Goal: Task Accomplishment & Management: Use online tool/utility

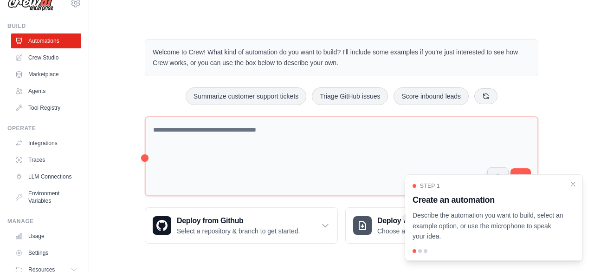
scroll to position [11, 0]
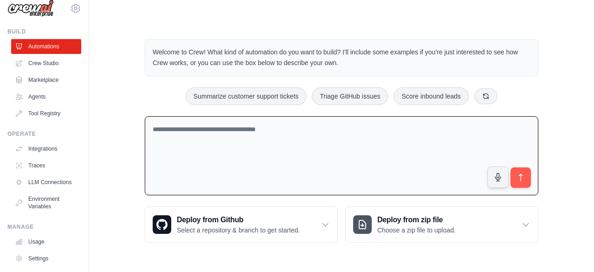
click at [407, 143] on textarea at bounding box center [342, 155] width 394 height 79
click at [188, 125] on textarea "**********" at bounding box center [342, 155] width 394 height 79
click at [369, 127] on textarea "**********" at bounding box center [342, 155] width 394 height 79
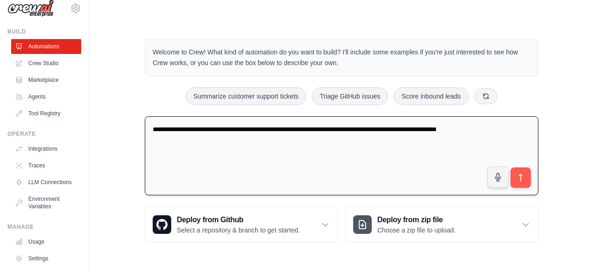
click at [458, 130] on textarea "**********" at bounding box center [342, 155] width 394 height 79
type textarea "**********"
click at [525, 176] on icon "submit" at bounding box center [521, 178] width 10 height 10
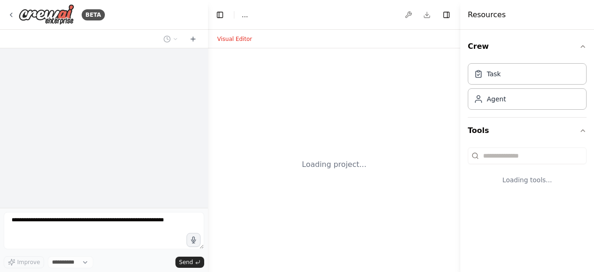
select select "****"
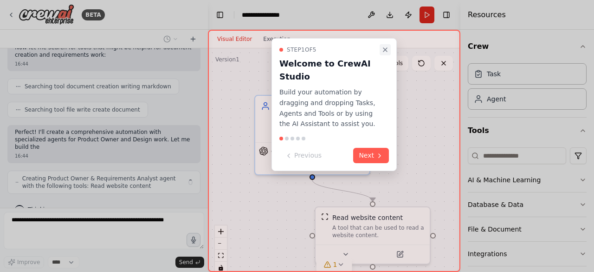
scroll to position [184, 0]
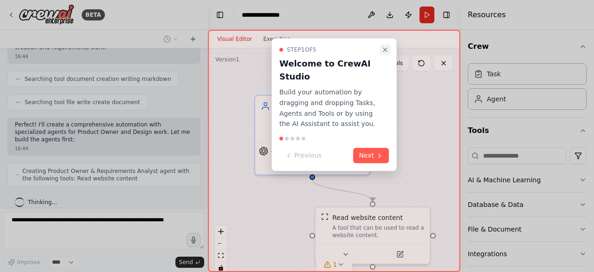
click at [386, 49] on icon "Close walkthrough" at bounding box center [386, 50] width 4 height 4
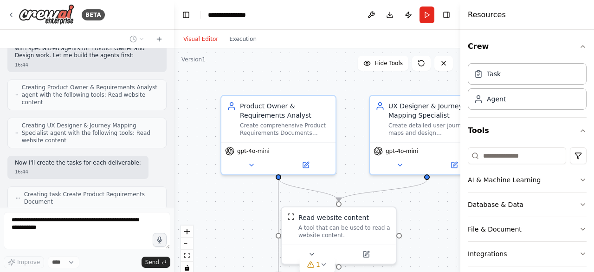
scroll to position [290, 0]
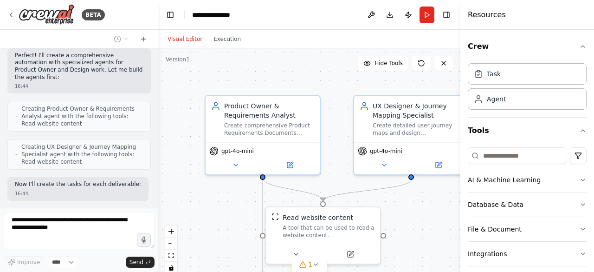
drag, startPoint x: 207, startPoint y: 116, endPoint x: 158, endPoint y: 122, distance: 48.7
click at [158, 122] on div "BETA I want to try out PO & Requirements Engineering and Design agents - i need…" at bounding box center [297, 136] width 594 height 272
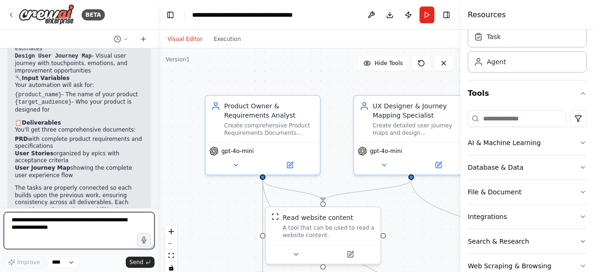
scroll to position [808, 0]
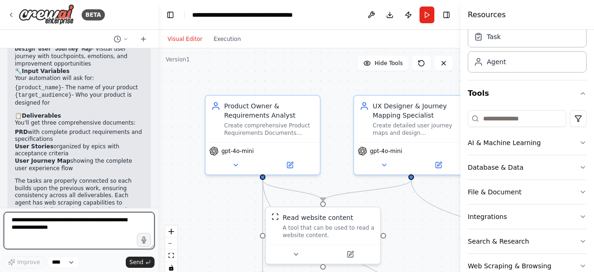
click at [30, 226] on textarea at bounding box center [79, 230] width 151 height 37
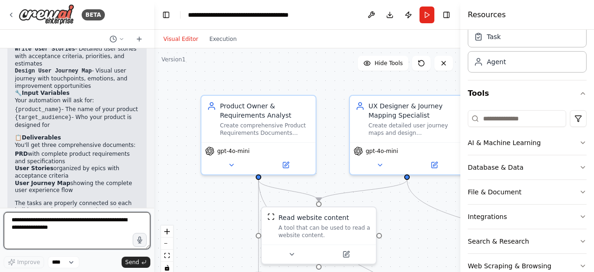
scroll to position [844, 0]
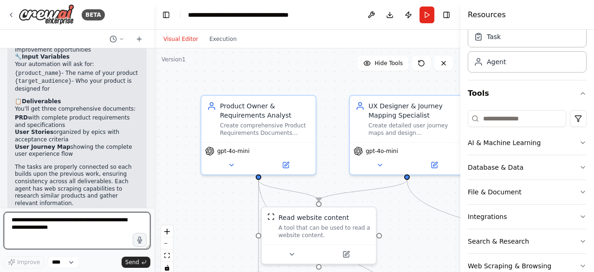
drag, startPoint x: 154, startPoint y: 188, endPoint x: 154, endPoint y: 200, distance: 11.6
click at [154, 200] on div "BETA I want to try out PO & Requirements Engineering and Design agents - i need…" at bounding box center [297, 136] width 594 height 272
click at [48, 222] on textarea at bounding box center [77, 230] width 147 height 37
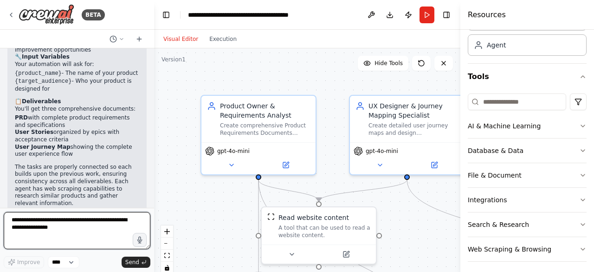
scroll to position [56, 0]
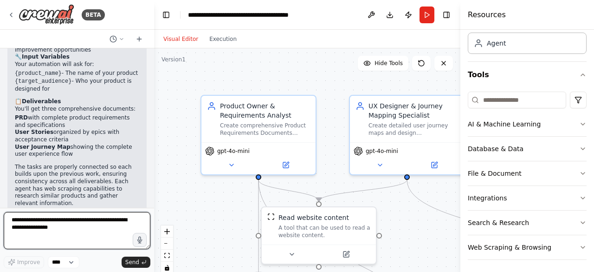
click at [58, 222] on textarea at bounding box center [77, 230] width 147 height 37
type textarea "**********"
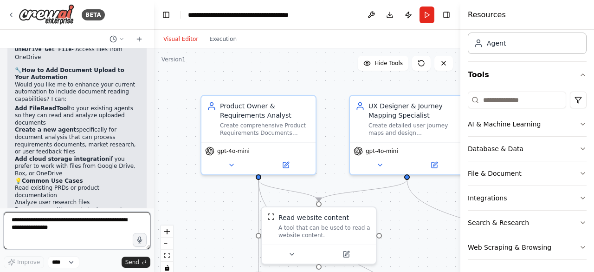
scroll to position [1366, 0]
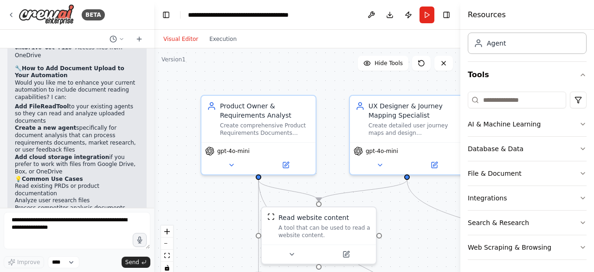
click at [20, 197] on li "Analyze user research files" at bounding box center [77, 200] width 124 height 7
drag, startPoint x: 15, startPoint y: 123, endPoint x: 129, endPoint y: 121, distance: 113.8
click at [129, 183] on li "Read existing PRDs or product documentation" at bounding box center [77, 190] width 124 height 14
copy li "Read existing PRDs or product documentation"
click at [51, 224] on textarea at bounding box center [77, 230] width 147 height 37
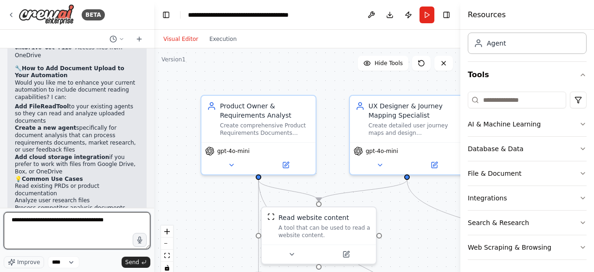
paste textarea "**********"
click at [115, 222] on textarea "**********" at bounding box center [77, 230] width 147 height 37
click at [121, 221] on textarea "**********" at bounding box center [77, 230] width 147 height 37
click at [117, 220] on textarea "**********" at bounding box center [77, 230] width 147 height 37
type textarea "**********"
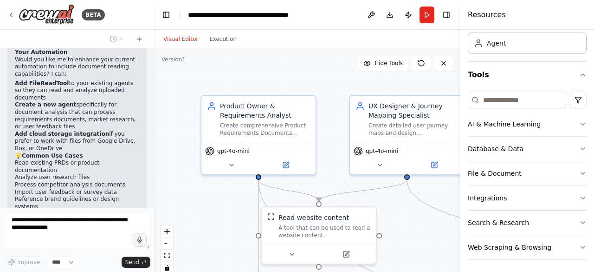
scroll to position [1429, 0]
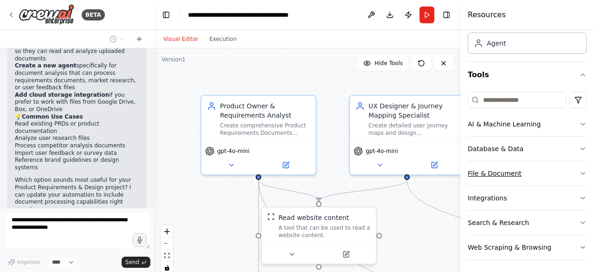
click at [580, 173] on icon "button" at bounding box center [583, 173] width 7 height 7
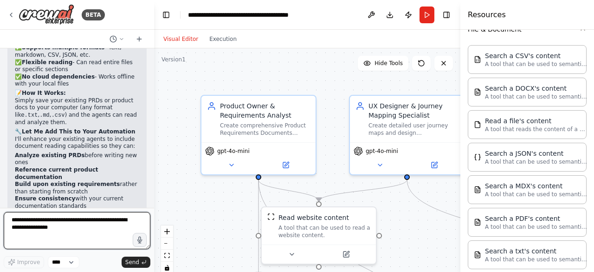
scroll to position [1758, 0]
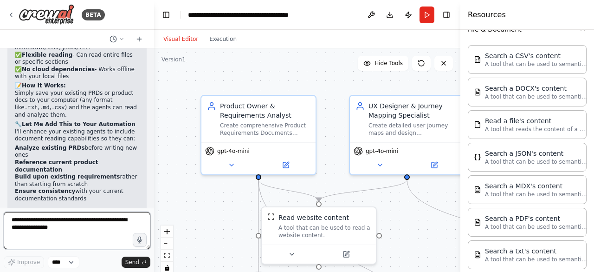
click at [94, 224] on textarea at bounding box center [77, 230] width 147 height 37
type textarea "*"
type textarea "**********"
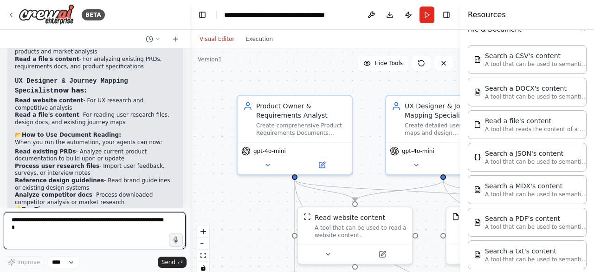
scroll to position [2072, 0]
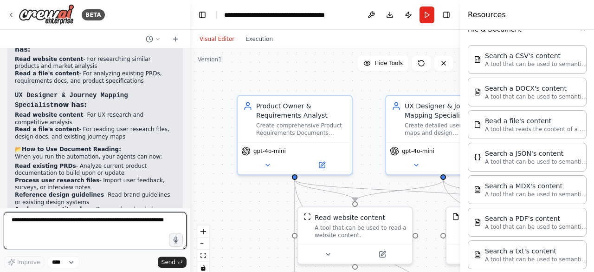
drag, startPoint x: 153, startPoint y: 170, endPoint x: 190, endPoint y: 170, distance: 37.6
click at [190, 170] on div "BETA I want to try out PO & Requirements Engineering and Design agents - i need…" at bounding box center [297, 136] width 594 height 272
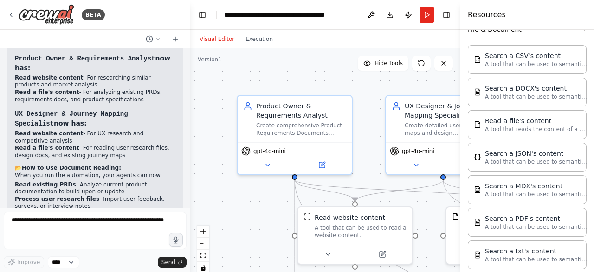
click at [427, 37] on div "Visual Editor Execution" at bounding box center [325, 39] width 270 height 19
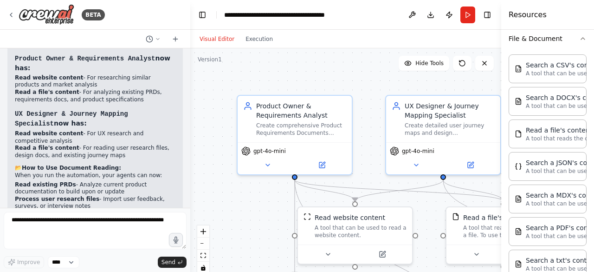
scroll to position [209, 0]
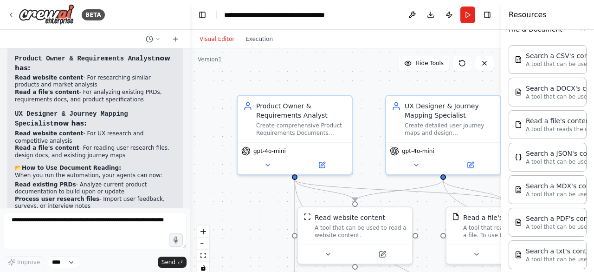
drag, startPoint x: 461, startPoint y: 66, endPoint x: 485, endPoint y: 70, distance: 24.4
click at [502, 69] on div "Resources Crew Task Agent Tools AI & Machine Learning Database & Data File & Do…" at bounding box center [548, 136] width 93 height 272
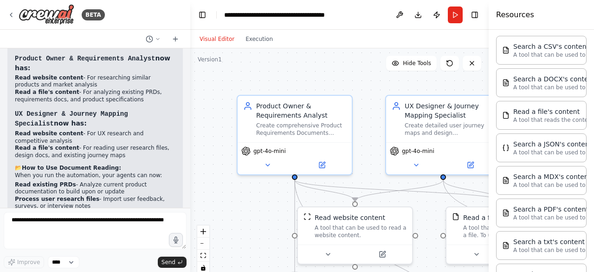
scroll to position [200, 0]
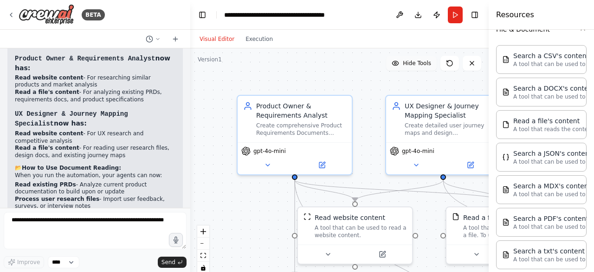
click at [417, 67] on button "Hide Tools" at bounding box center [411, 63] width 51 height 15
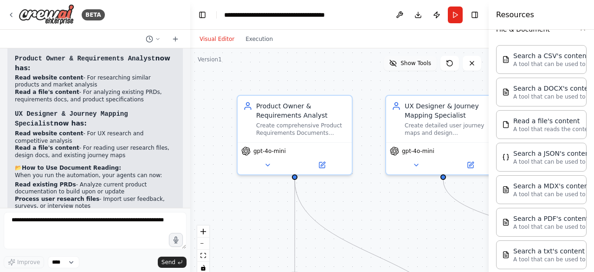
click at [415, 66] on span "Show Tools" at bounding box center [416, 62] width 31 height 7
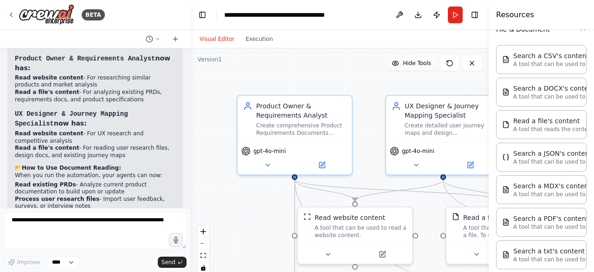
click at [415, 66] on span "Hide Tools" at bounding box center [417, 62] width 28 height 7
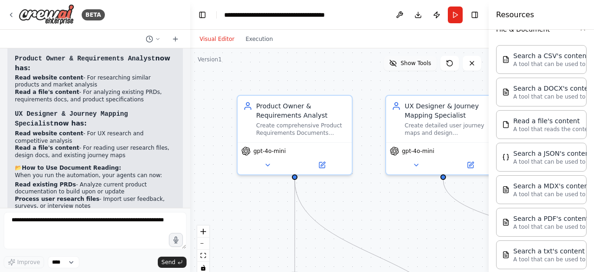
click at [415, 66] on span "Show Tools" at bounding box center [416, 62] width 31 height 7
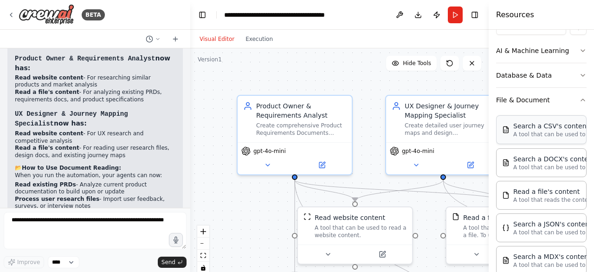
scroll to position [137, 0]
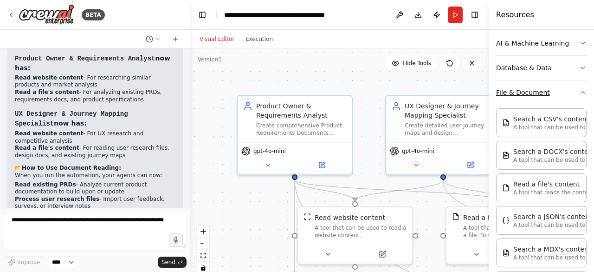
click at [581, 91] on icon "button" at bounding box center [583, 92] width 4 height 2
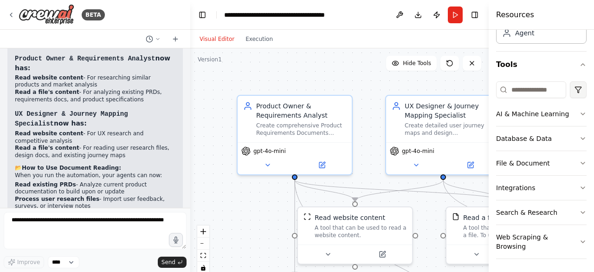
scroll to position [66, 0]
click at [261, 219] on div ".deletable-edge-delete-btn { width: 20px; height: 20px; border: 0px solid #ffff…" at bounding box center [339, 164] width 299 height 232
click at [431, 268] on div ".deletable-edge-delete-btn { width: 20px; height: 20px; border: 0px solid #ffff…" at bounding box center [339, 164] width 299 height 232
click at [273, 229] on div ".deletable-edge-delete-btn { width: 20px; height: 20px; border: 0px solid #ffff…" at bounding box center [339, 164] width 299 height 232
click at [466, 232] on div "A tool that reads the content of a file. To use this tool, provide a 'file_path…" at bounding box center [509, 229] width 92 height 15
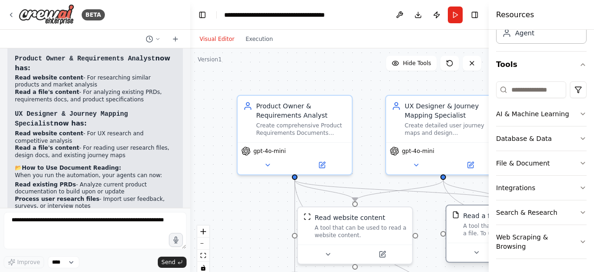
click at [472, 235] on div "A tool that reads the content of a file. To use this tool, provide a 'file_path…" at bounding box center [509, 229] width 92 height 15
click at [204, 257] on icon "fit view" at bounding box center [204, 255] width 6 height 5
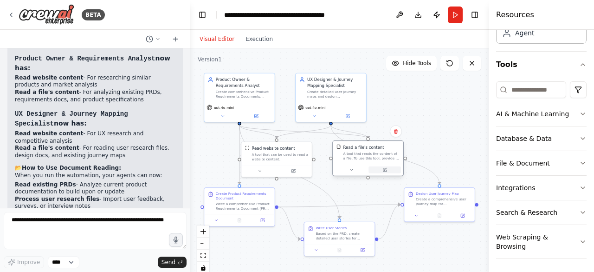
click at [385, 172] on button at bounding box center [385, 169] width 33 height 7
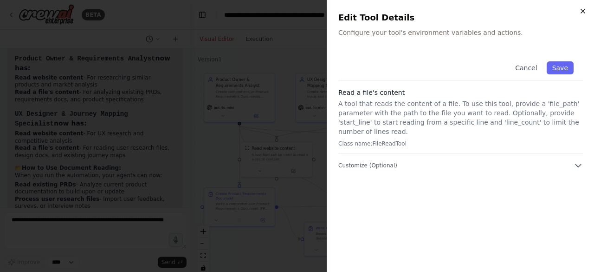
click at [582, 13] on icon "button" at bounding box center [583, 10] width 7 height 7
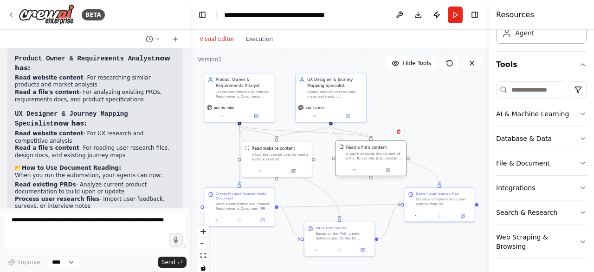
click at [371, 156] on div "A tool that reads the content of a file. To use this tool, provide a 'file_path…" at bounding box center [374, 155] width 57 height 9
click at [355, 174] on div at bounding box center [371, 169] width 70 height 12
click at [356, 175] on div at bounding box center [371, 169] width 70 height 12
click at [378, 151] on div "A tool that reads the content of a file. To use this tool, provide a 'file_path…" at bounding box center [374, 155] width 57 height 9
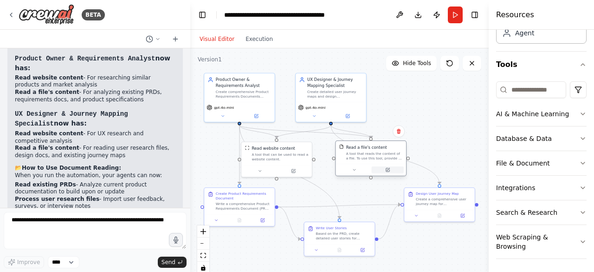
click at [389, 171] on icon at bounding box center [387, 169] width 3 height 3
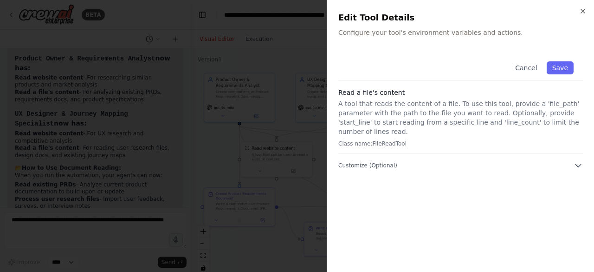
click at [438, 34] on p "Configure your tool's environment variables and actions." at bounding box center [461, 32] width 245 height 9
click at [488, 34] on p "Configure your tool's environment variables and actions." at bounding box center [461, 32] width 245 height 9
click at [467, 59] on div "Cancel Save" at bounding box center [461, 66] width 245 height 28
click at [415, 69] on div "Cancel Save" at bounding box center [461, 66] width 245 height 28
click at [375, 138] on div "Read a file's content A tool that reads the content of a file. To use this tool…" at bounding box center [461, 120] width 245 height 65
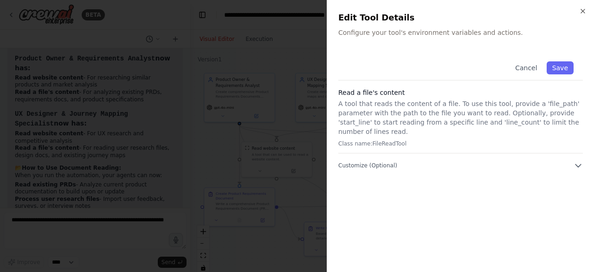
click at [369, 162] on div "Cancel Save Read a file's content A tool that reads the content of a file. To u…" at bounding box center [461, 156] width 245 height 209
click at [580, 164] on icon "button" at bounding box center [579, 165] width 6 height 3
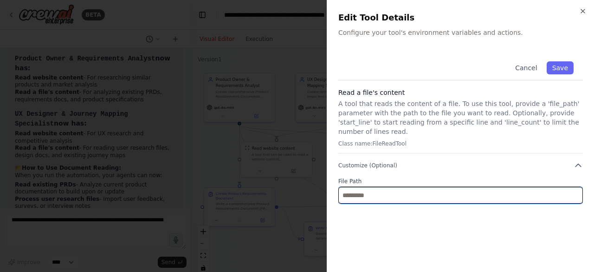
click at [482, 187] on input "text" at bounding box center [461, 195] width 245 height 17
paste input "**********"
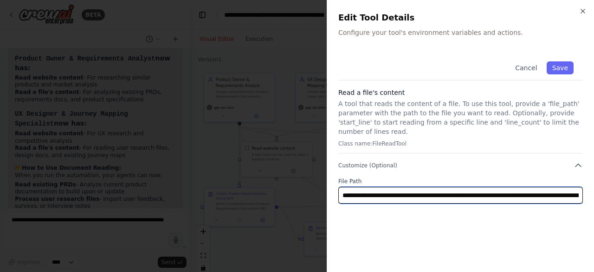
scroll to position [0, 201]
type input "**********"
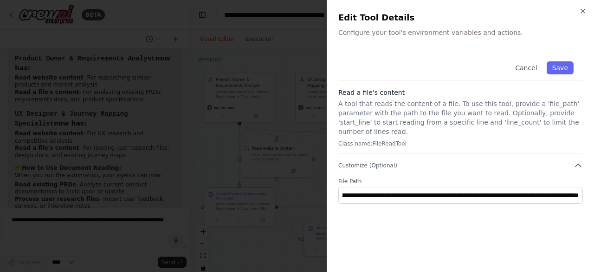
click at [510, 224] on div "**********" at bounding box center [461, 156] width 245 height 209
click at [559, 70] on button "Save" at bounding box center [560, 67] width 27 height 13
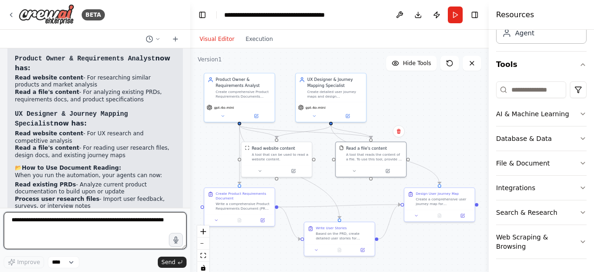
click at [47, 221] on textarea at bounding box center [95, 230] width 183 height 37
type textarea "*"
click at [10, 220] on textarea "**********" at bounding box center [95, 230] width 183 height 37
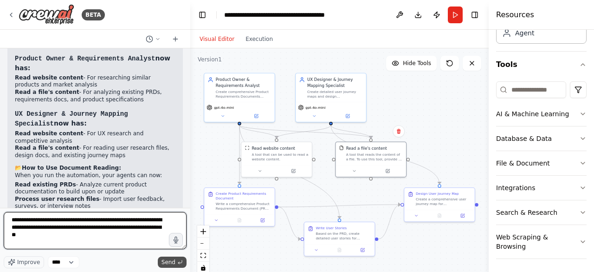
type textarea "**********"
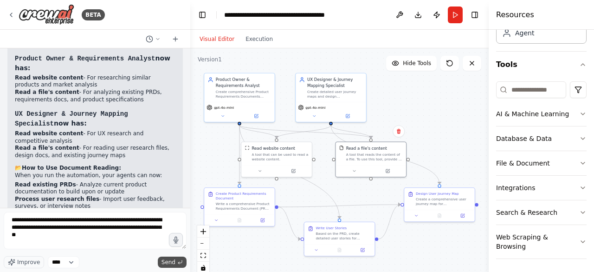
click at [169, 262] on span "Send" at bounding box center [169, 261] width 14 height 7
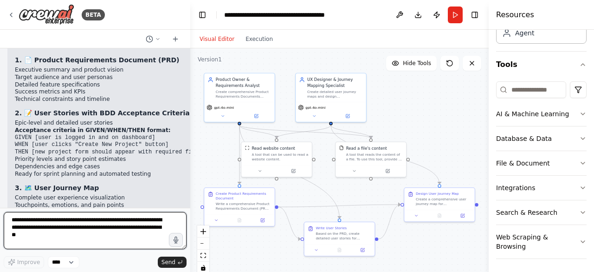
scroll to position [2555, 0]
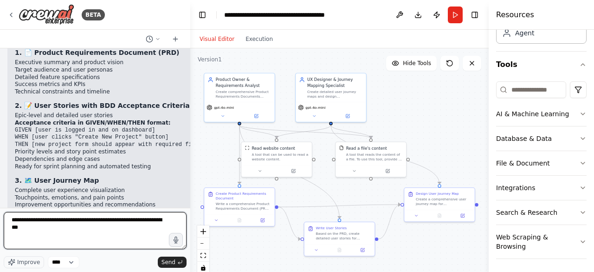
type textarea "**********"
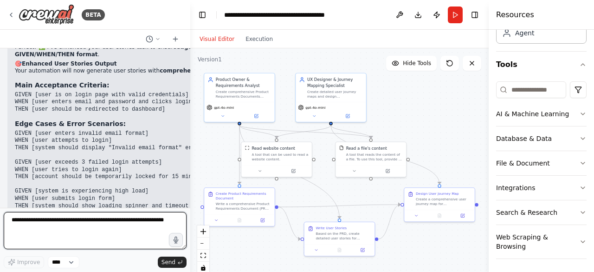
scroll to position [2993, 0]
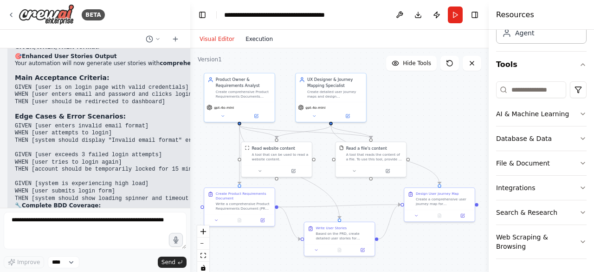
click at [254, 37] on button "Execution" at bounding box center [259, 38] width 39 height 11
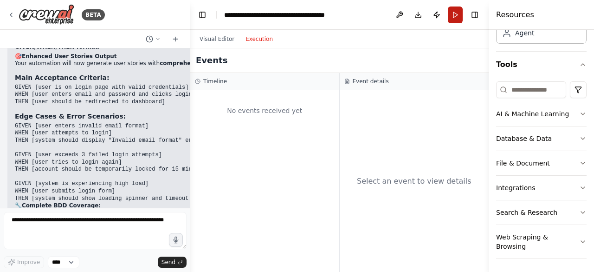
click at [454, 14] on button "Run" at bounding box center [455, 15] width 15 height 17
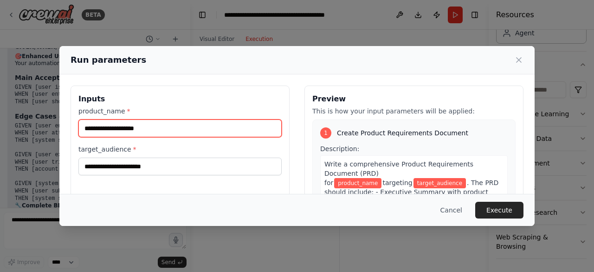
click at [215, 120] on input "product_name *" at bounding box center [179, 128] width 203 height 18
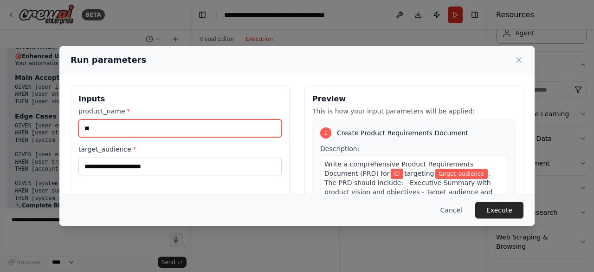
type input "*"
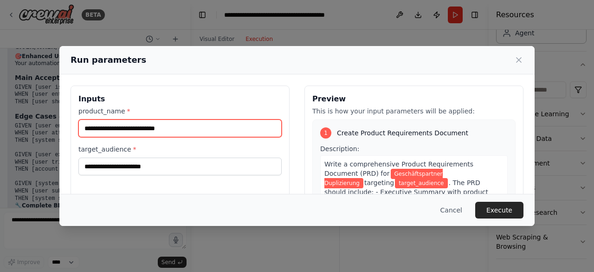
type input "**********"
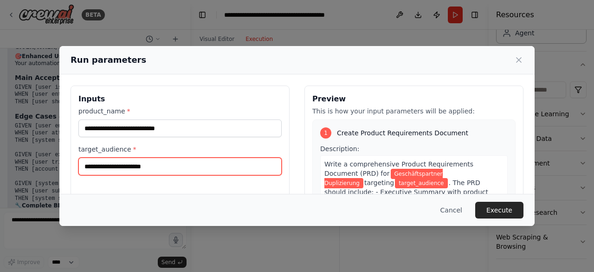
click at [154, 163] on input "target_audience *" at bounding box center [179, 166] width 203 height 18
type input "**********"
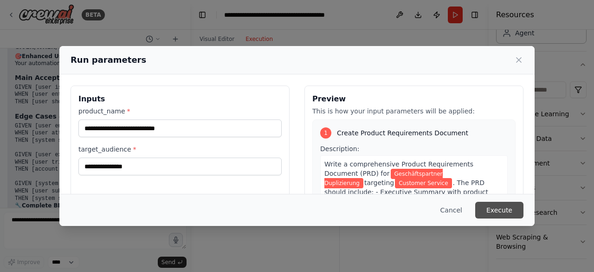
click at [500, 212] on button "Execute" at bounding box center [500, 210] width 48 height 17
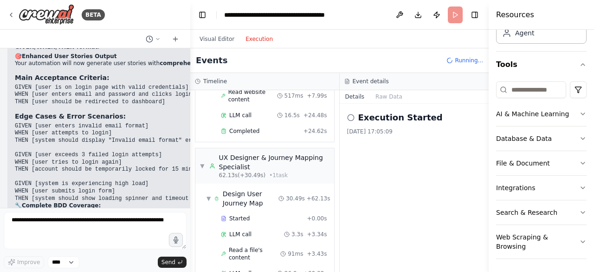
scroll to position [329, 0]
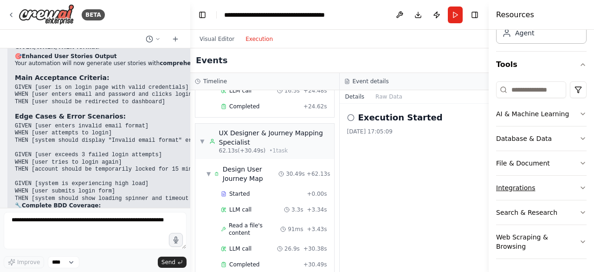
click at [580, 184] on icon "button" at bounding box center [583, 187] width 7 height 7
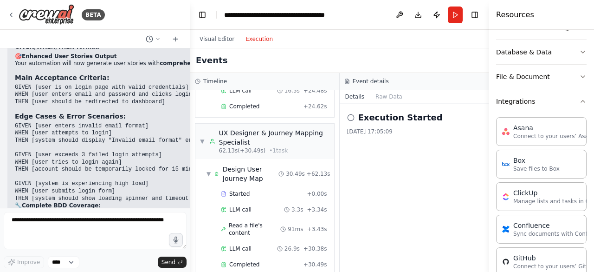
scroll to position [147, 0]
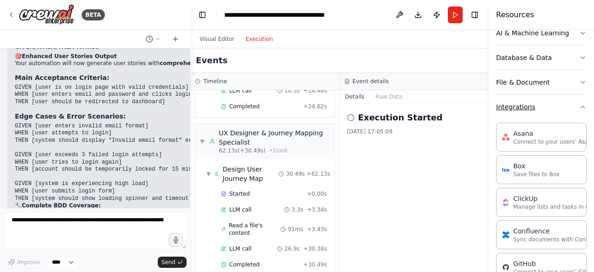
click at [580, 105] on icon "button" at bounding box center [583, 106] width 7 height 7
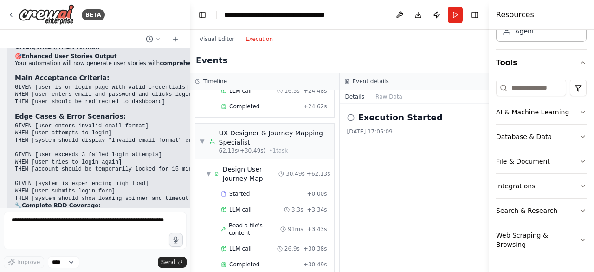
scroll to position [66, 0]
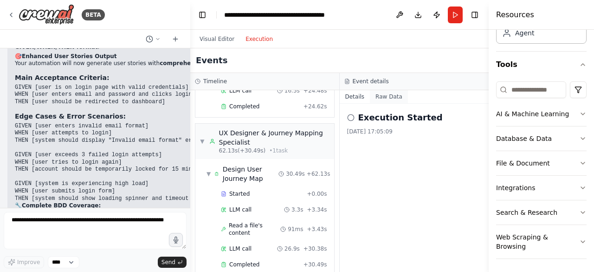
click at [386, 99] on button "Raw Data" at bounding box center [389, 96] width 38 height 13
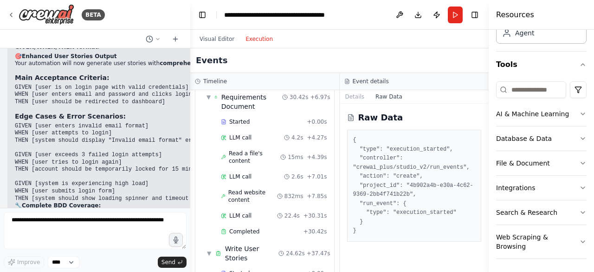
scroll to position [54, 0]
click at [350, 95] on button "Details" at bounding box center [355, 96] width 31 height 13
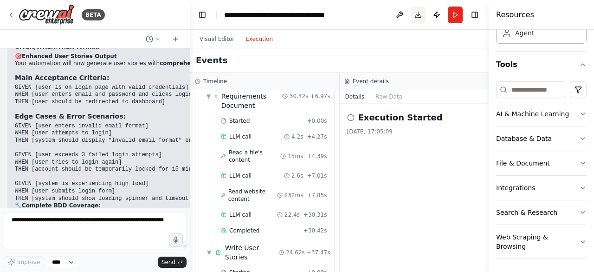
click at [419, 13] on button "Download" at bounding box center [418, 15] width 15 height 17
click at [546, 70] on button "Tools" at bounding box center [541, 65] width 91 height 26
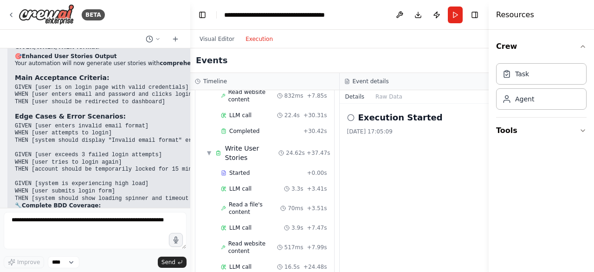
scroll to position [153, 0]
click at [248, 111] on span "LLM call" at bounding box center [240, 114] width 22 height 7
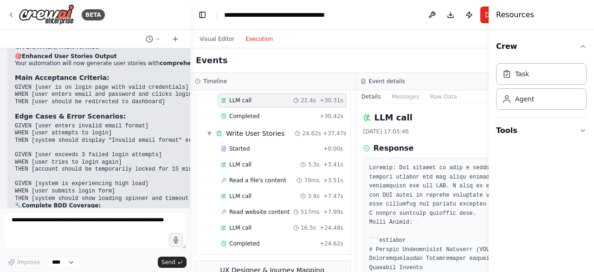
drag, startPoint x: 487, startPoint y: 118, endPoint x: 487, endPoint y: 135, distance: 16.7
click at [487, 135] on button "Toggle Sidebar" at bounding box center [488, 136] width 7 height 272
drag, startPoint x: 487, startPoint y: 122, endPoint x: 488, endPoint y: 143, distance: 20.4
click at [488, 142] on button "Toggle Sidebar" at bounding box center [488, 136] width 7 height 272
drag, startPoint x: 486, startPoint y: 118, endPoint x: 487, endPoint y: 139, distance: 20.5
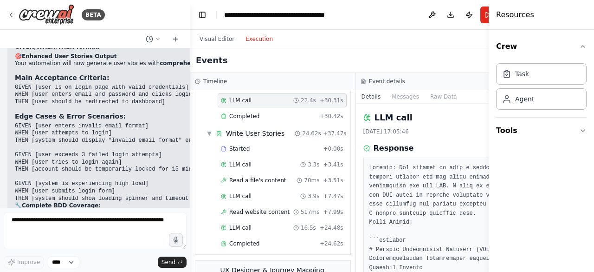
click at [487, 139] on button "Toggle Sidebar" at bounding box center [488, 136] width 7 height 272
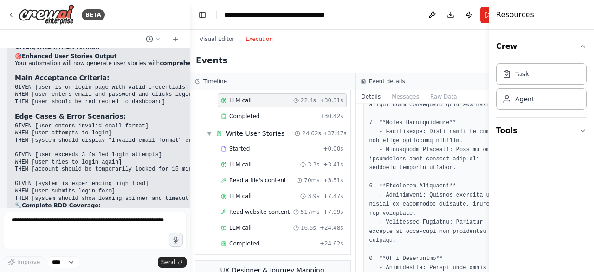
scroll to position [743, 0]
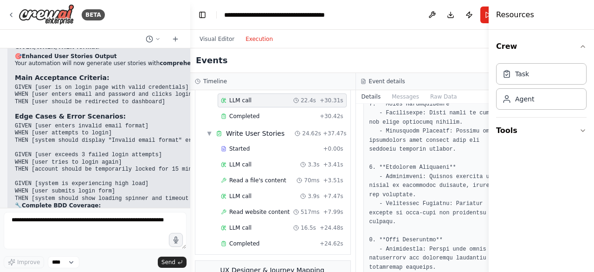
click at [486, 189] on button "Toggle Sidebar" at bounding box center [488, 136] width 7 height 272
click at [240, 231] on span "LLM call" at bounding box center [240, 227] width 22 height 7
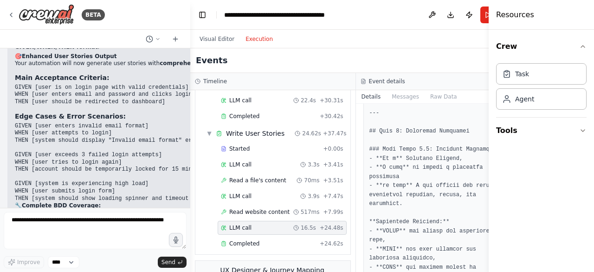
drag, startPoint x: 487, startPoint y: 202, endPoint x: 486, endPoint y: 190, distance: 11.6
click at [486, 189] on button "Toggle Sidebar" at bounding box center [488, 136] width 7 height 272
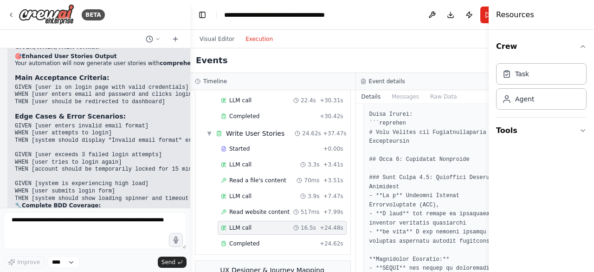
scroll to position [0, 0]
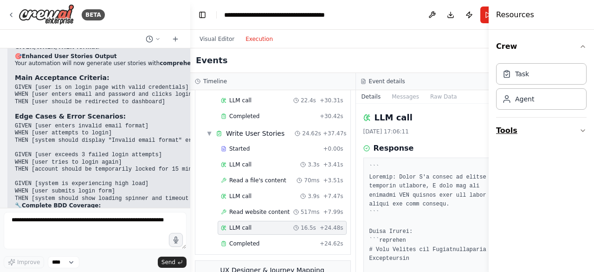
click at [582, 127] on icon "button" at bounding box center [583, 130] width 7 height 7
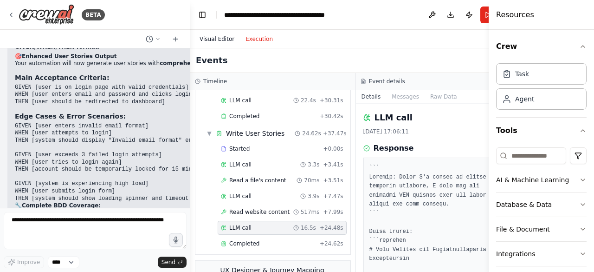
click at [216, 37] on button "Visual Editor" at bounding box center [217, 38] width 46 height 11
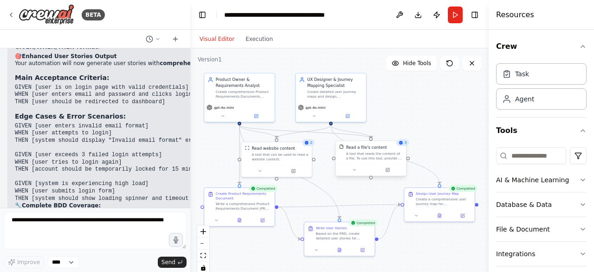
click at [372, 160] on div "Read a file's content A tool that reads the content of a file. To use this tool…" at bounding box center [371, 152] width 70 height 23
click at [387, 153] on div "A tool that reads the content of a file. To use this tool, provide a 'file_path…" at bounding box center [374, 155] width 57 height 9
click at [389, 169] on icon at bounding box center [388, 169] width 3 height 3
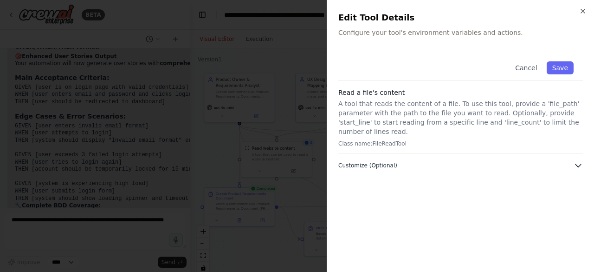
click at [579, 161] on icon "button" at bounding box center [578, 165] width 9 height 9
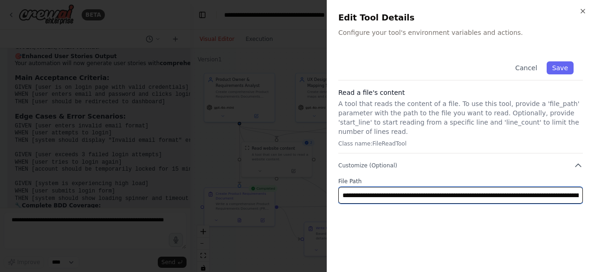
click at [545, 187] on input "**********" at bounding box center [461, 195] width 245 height 17
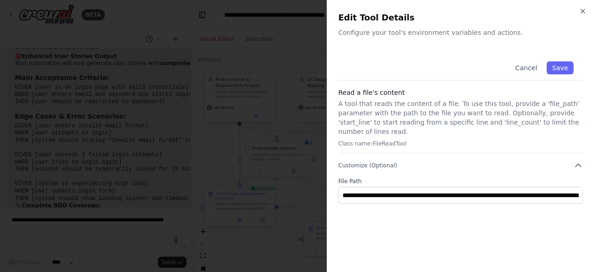
click at [453, 197] on div "**********" at bounding box center [461, 156] width 245 height 209
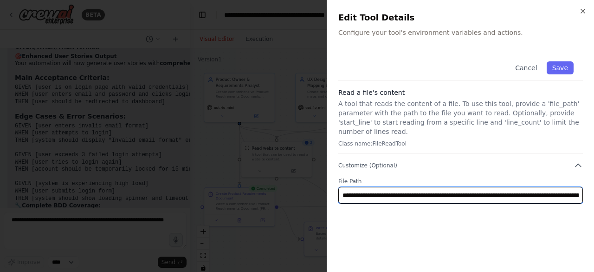
click at [406, 187] on input "**********" at bounding box center [461, 195] width 245 height 17
drag, startPoint x: 342, startPoint y: 185, endPoint x: 594, endPoint y: 182, distance: 252.2
click at [594, 182] on div "**********" at bounding box center [460, 136] width 267 height 272
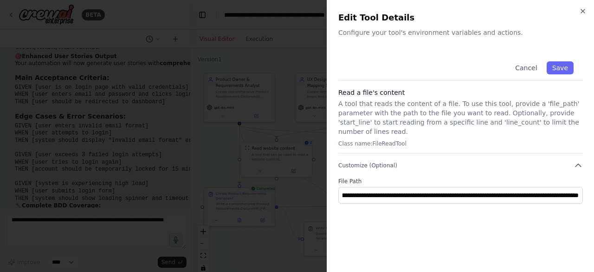
scroll to position [0, 0]
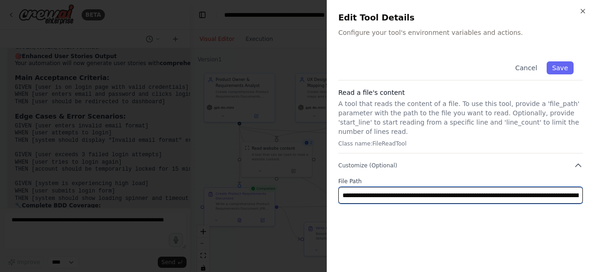
paste input "text"
type input "**********"
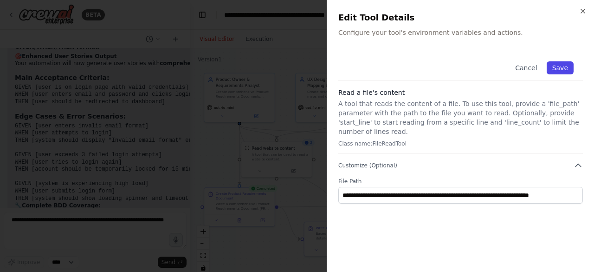
click at [563, 65] on button "Save" at bounding box center [560, 67] width 27 height 13
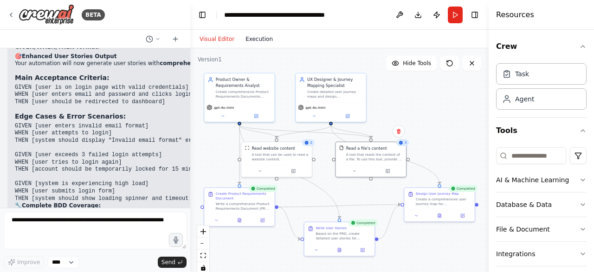
click at [260, 40] on button "Execution" at bounding box center [259, 38] width 39 height 11
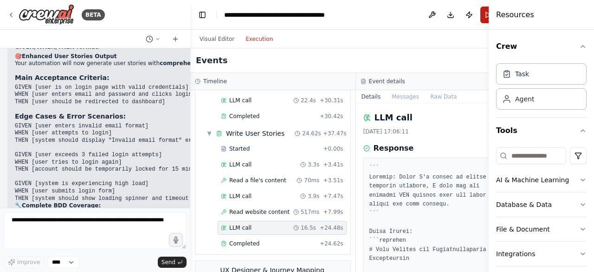
click at [481, 15] on button "Run" at bounding box center [488, 15] width 15 height 17
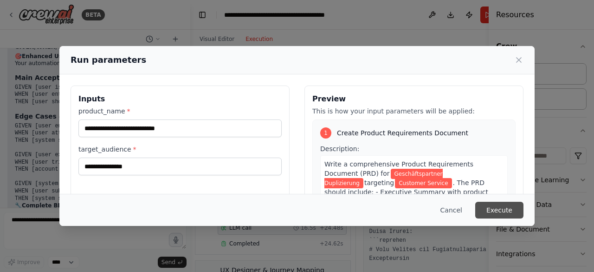
click at [500, 209] on button "Execute" at bounding box center [500, 210] width 48 height 17
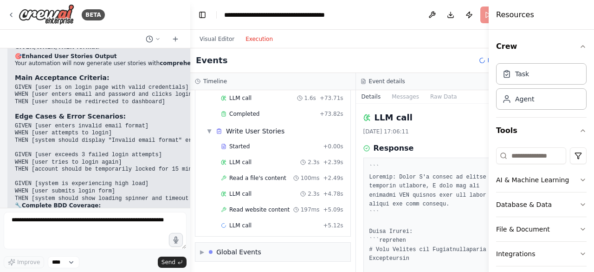
scroll to position [762, 0]
click at [254, 102] on div "LLM call 1.6s + 73.71s" at bounding box center [282, 97] width 123 height 7
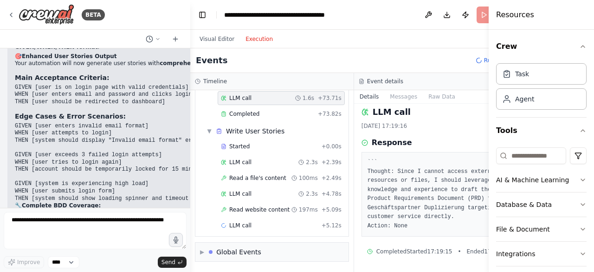
scroll to position [0, 0]
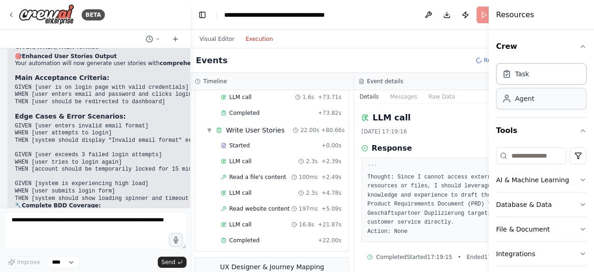
click at [535, 103] on div "Agent" at bounding box center [541, 98] width 91 height 21
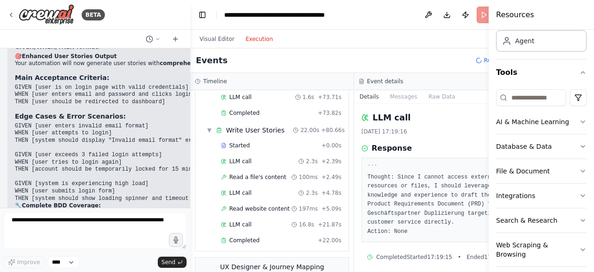
scroll to position [66, 0]
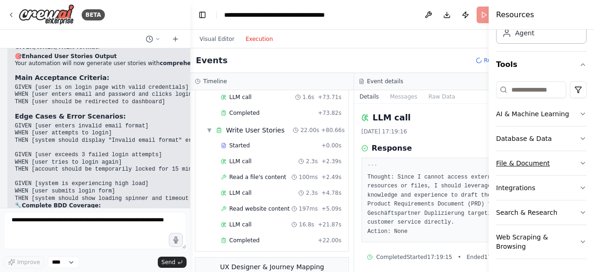
click at [580, 160] on icon "button" at bounding box center [583, 162] width 7 height 7
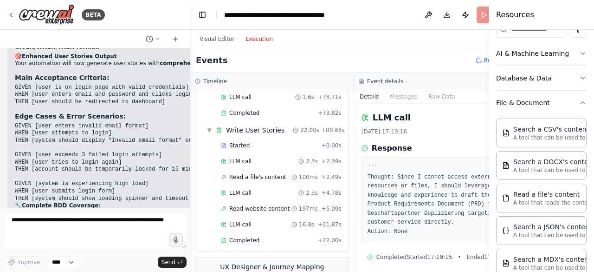
scroll to position [127, 0]
click at [539, 196] on div "Read a file's content" at bounding box center [565, 193] width 102 height 9
click at [538, 199] on p "A tool that reads the content of a file. To use this tool, provide a 'file_path…" at bounding box center [565, 201] width 102 height 7
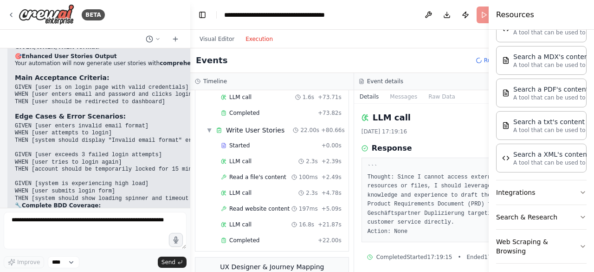
scroll to position [331, 0]
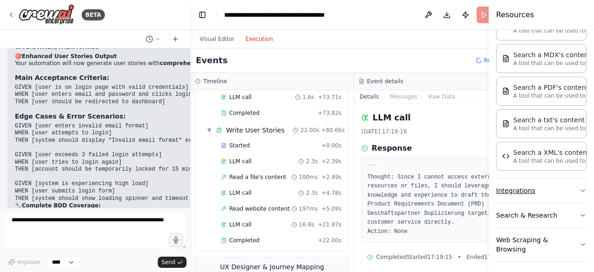
click at [580, 187] on icon "button" at bounding box center [583, 190] width 7 height 7
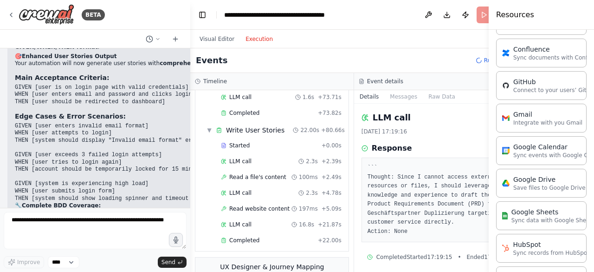
scroll to position [639, 0]
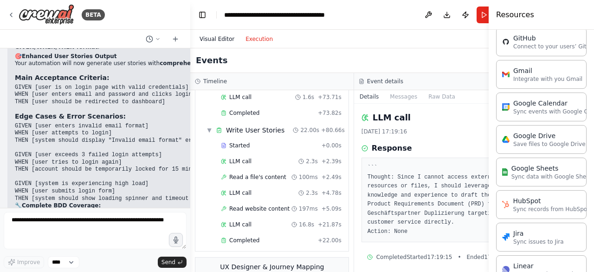
click at [213, 38] on button "Visual Editor" at bounding box center [217, 38] width 46 height 11
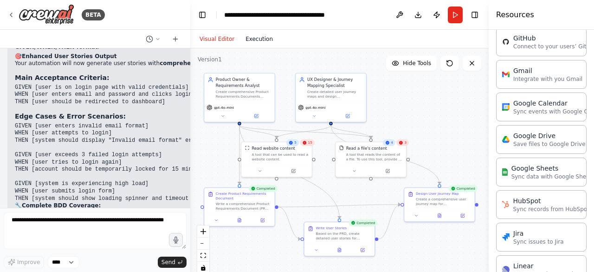
click at [257, 39] on button "Execution" at bounding box center [259, 38] width 39 height 11
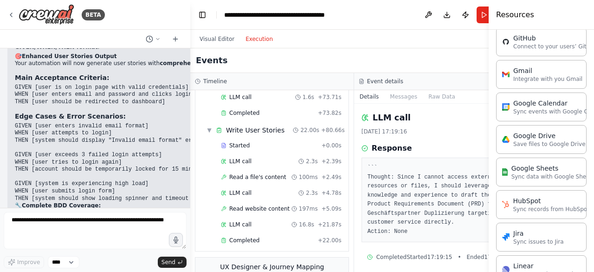
click at [489, 197] on button "Toggle Sidebar" at bounding box center [488, 136] width 7 height 272
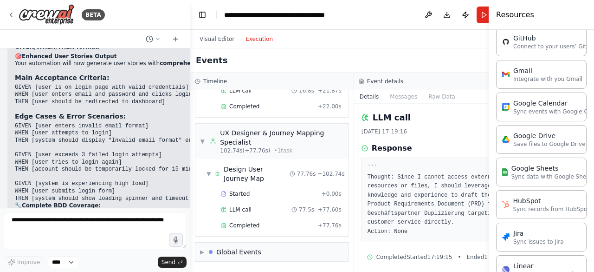
scroll to position [1004, 0]
click at [264, 228] on div "Completed" at bounding box center [267, 225] width 93 height 7
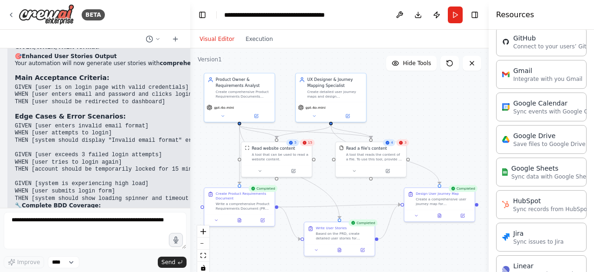
click at [211, 39] on button "Visual Editor" at bounding box center [217, 38] width 46 height 11
click at [476, 14] on button "Toggle Right Sidebar" at bounding box center [475, 14] width 13 height 13
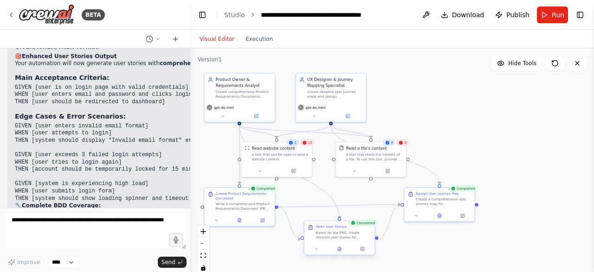
click at [341, 253] on div at bounding box center [340, 248] width 70 height 12
click at [339, 250] on icon at bounding box center [339, 249] width 3 height 4
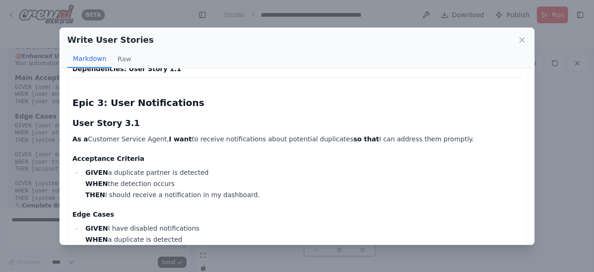
scroll to position [337, 0]
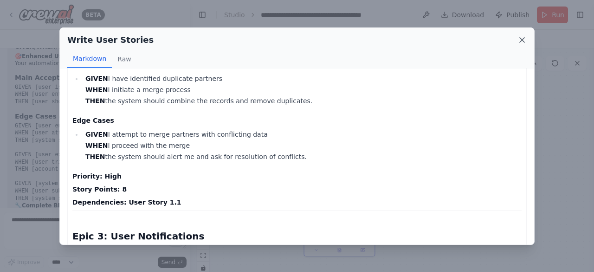
click at [522, 39] on icon at bounding box center [522, 40] width 5 height 5
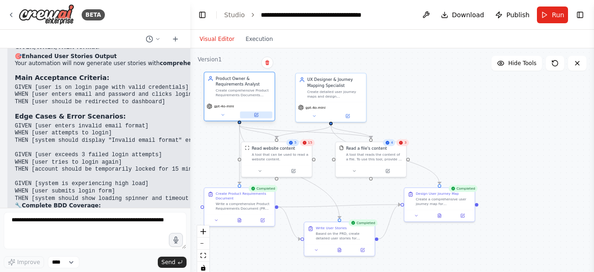
click at [255, 115] on icon at bounding box center [256, 114] width 3 height 3
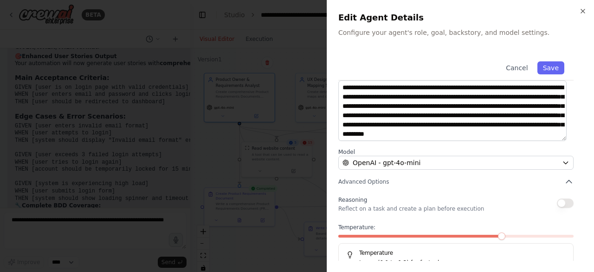
scroll to position [128, 0]
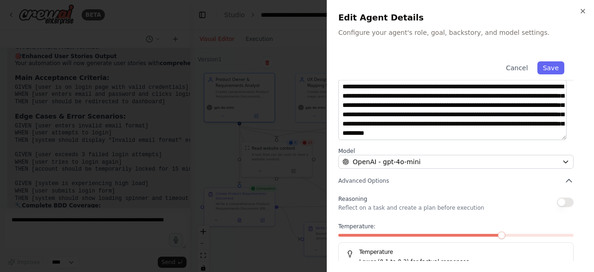
click at [557, 200] on button "button" at bounding box center [565, 201] width 17 height 9
click at [559, 200] on button "button" at bounding box center [565, 201] width 17 height 9
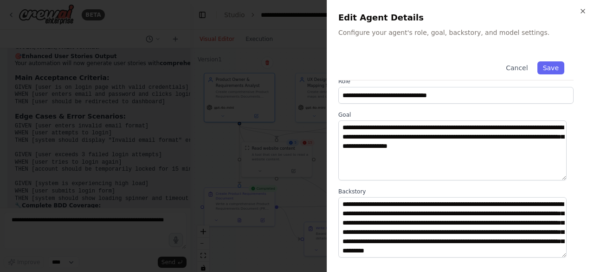
scroll to position [4, 0]
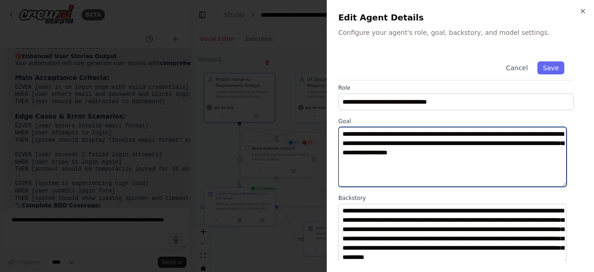
click at [541, 156] on textarea "**********" at bounding box center [453, 157] width 228 height 60
paste textarea "**********"
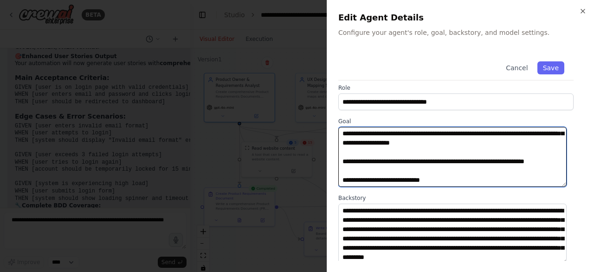
scroll to position [28, 0]
drag, startPoint x: 345, startPoint y: 182, endPoint x: 446, endPoint y: 176, distance: 101.4
click at [446, 176] on textarea "**********" at bounding box center [453, 157] width 228 height 60
paste textarea "**********"
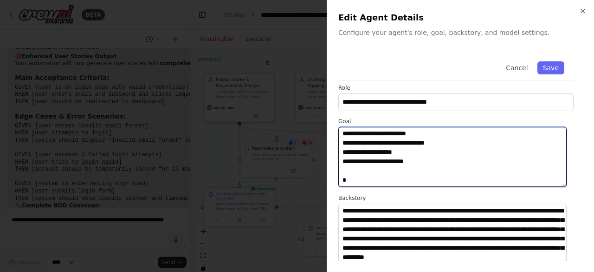
scroll to position [360, 0]
paste textarea "**********"
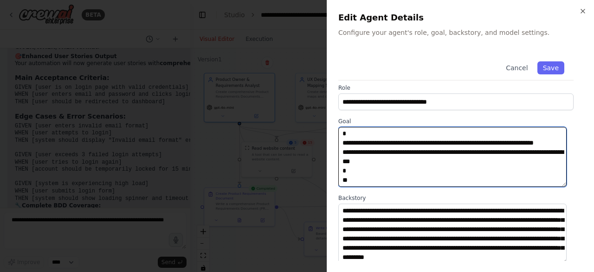
scroll to position [539, 0]
type textarea "**********"
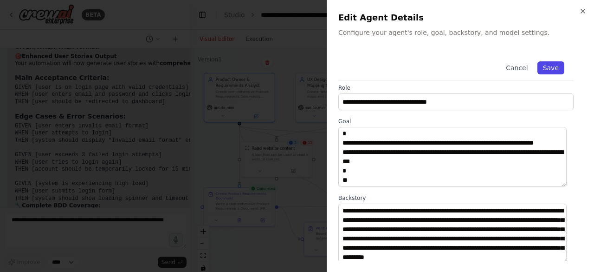
click at [551, 66] on button "Save" at bounding box center [551, 67] width 27 height 13
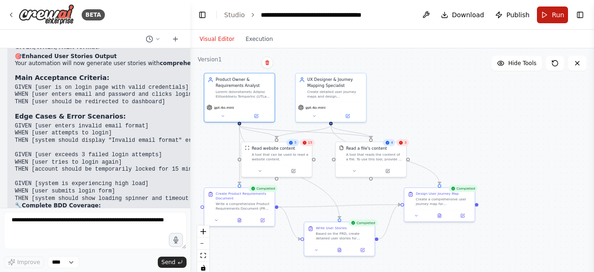
click at [556, 13] on span "Run" at bounding box center [558, 14] width 13 height 9
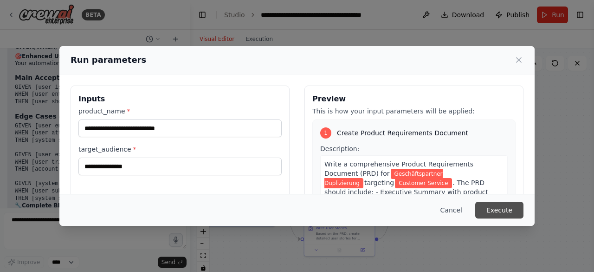
click at [500, 212] on button "Execute" at bounding box center [500, 210] width 48 height 17
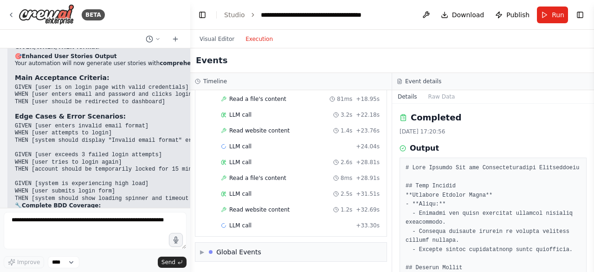
scroll to position [448, 0]
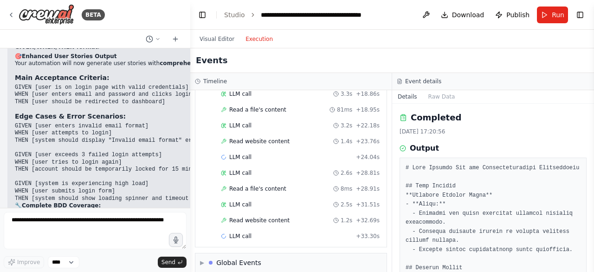
click at [260, 40] on button "Execution" at bounding box center [259, 38] width 39 height 11
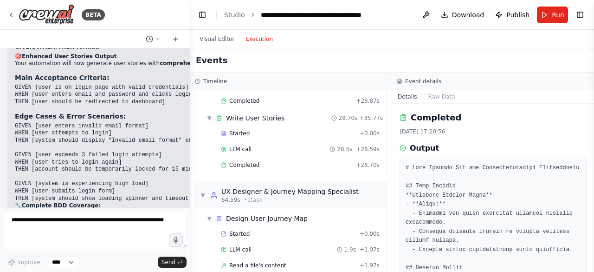
scroll to position [147, 0]
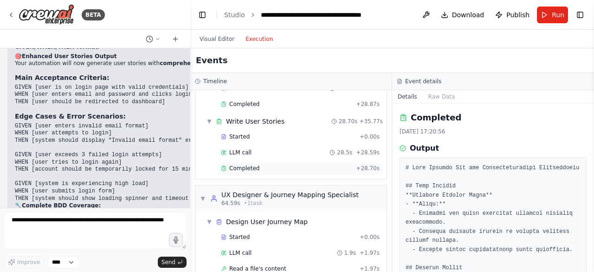
click at [241, 164] on span "Completed" at bounding box center [244, 167] width 30 height 7
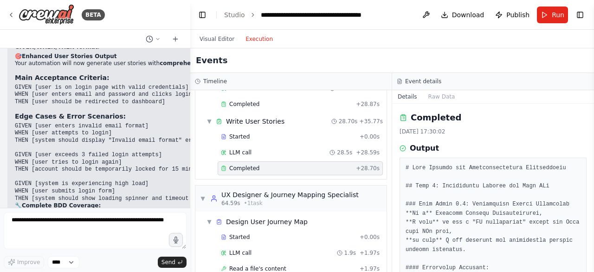
drag, startPoint x: 591, startPoint y: 125, endPoint x: 593, endPoint y: 139, distance: 14.5
click at [593, 139] on button "Toggle Sidebar" at bounding box center [594, 136] width 7 height 272
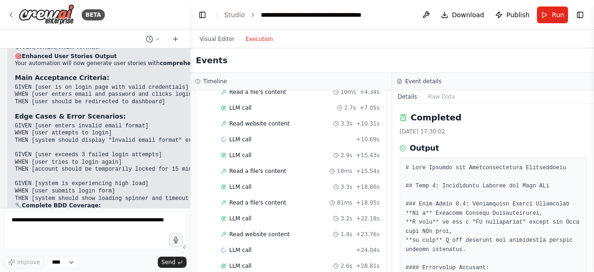
scroll to position [448, 0]
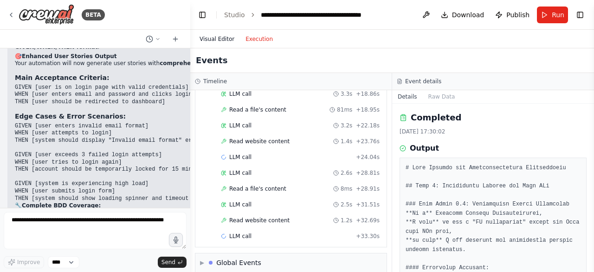
click at [222, 38] on button "Visual Editor" at bounding box center [217, 38] width 46 height 11
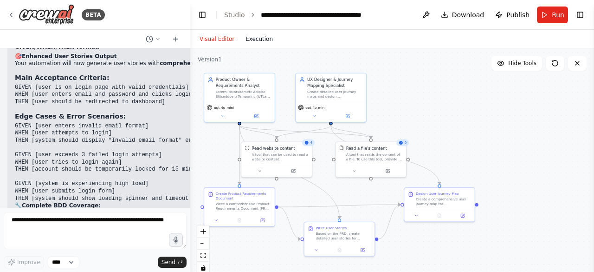
click at [256, 39] on button "Execution" at bounding box center [259, 38] width 39 height 11
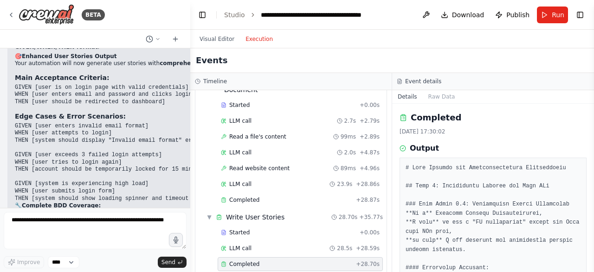
scroll to position [64, 0]
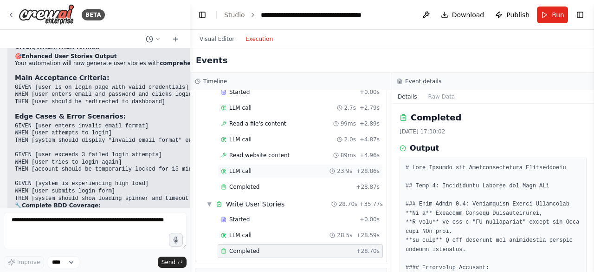
click at [242, 168] on span "LLM call" at bounding box center [240, 170] width 22 height 7
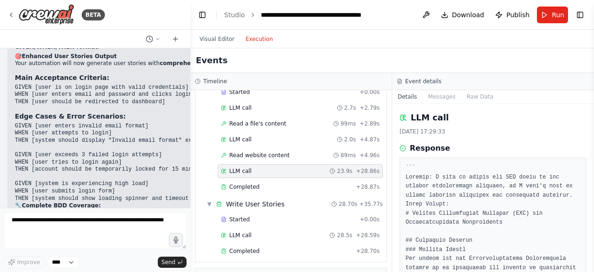
drag, startPoint x: 593, startPoint y: 118, endPoint x: 594, endPoint y: 129, distance: 10.3
click at [594, 129] on button "Toggle Sidebar" at bounding box center [594, 136] width 7 height 272
drag, startPoint x: 592, startPoint y: 120, endPoint x: 592, endPoint y: 143, distance: 22.8
click at [593, 133] on button "Toggle Sidebar" at bounding box center [594, 136] width 7 height 272
click at [591, 267] on button "Toggle Sidebar" at bounding box center [594, 136] width 7 height 272
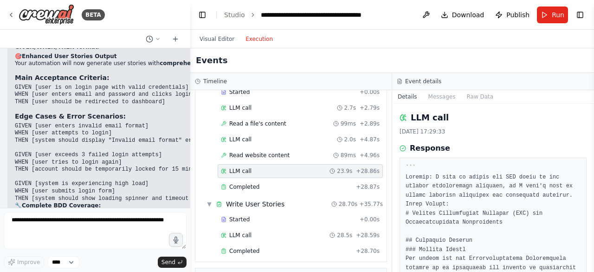
drag, startPoint x: 591, startPoint y: 266, endPoint x: 576, endPoint y: 241, distance: 28.5
click at [591, 265] on button "Toggle Sidebar" at bounding box center [594, 136] width 7 height 272
drag, startPoint x: 592, startPoint y: 122, endPoint x: 594, endPoint y: 154, distance: 31.6
click at [594, 154] on button "Toggle Sidebar" at bounding box center [594, 136] width 7 height 272
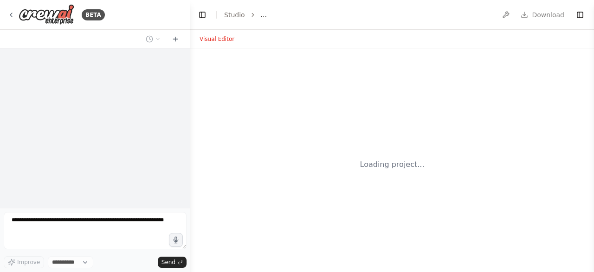
select select "****"
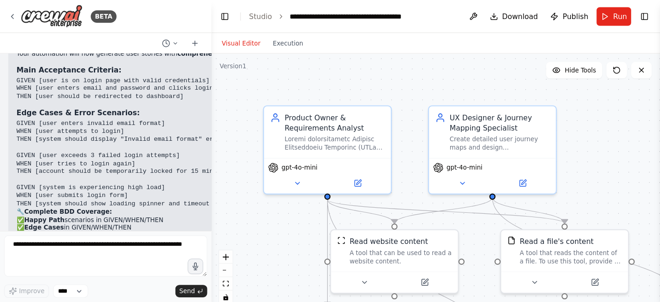
scroll to position [2993, 0]
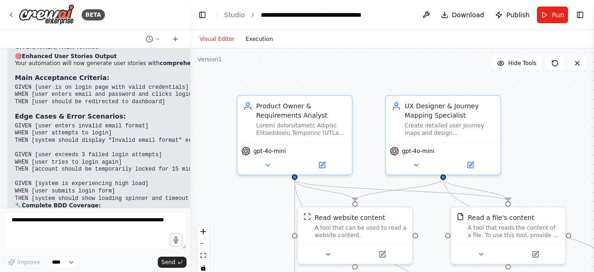
click at [251, 39] on button "Execution" at bounding box center [259, 38] width 39 height 11
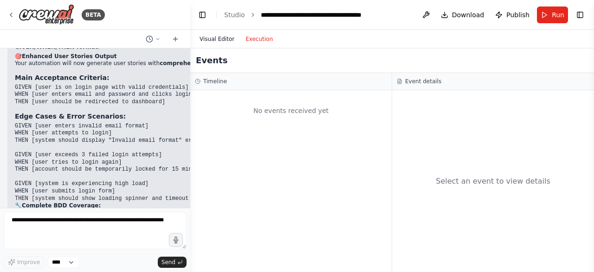
click at [210, 38] on button "Visual Editor" at bounding box center [217, 38] width 46 height 11
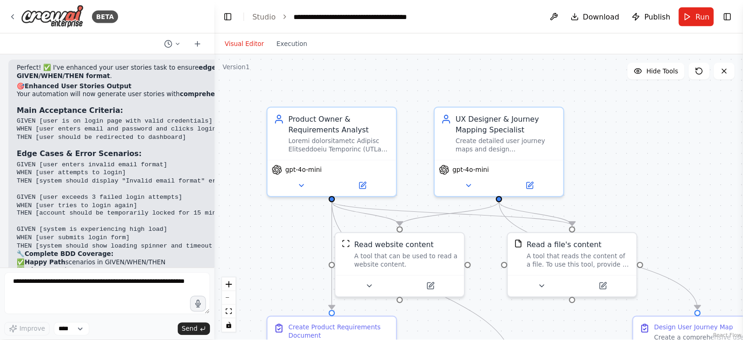
scroll to position [2951, 0]
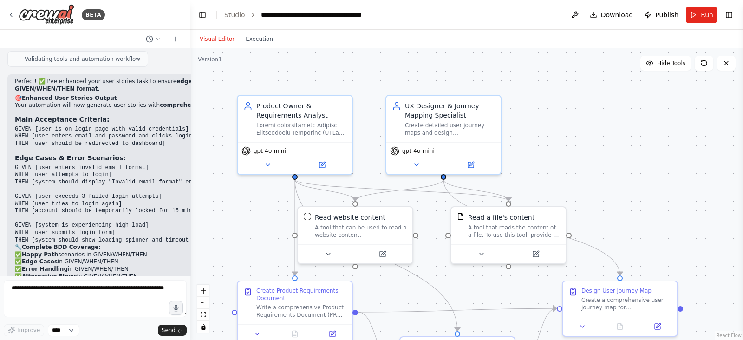
click at [594, 156] on div ".deletable-edge-delete-btn { width: 20px; height: 20px; border: 0px solid #ffff…" at bounding box center [466, 194] width 553 height 292
click at [594, 271] on div ".deletable-edge-delete-btn { width: 20px; height: 20px; border: 0px solid #ffff…" at bounding box center [466, 194] width 553 height 292
click at [594, 164] on div ".deletable-edge-delete-btn { width: 20px; height: 20px; border: 0px solid #ffff…" at bounding box center [466, 194] width 553 height 292
